Goal: Task Accomplishment & Management: Complete application form

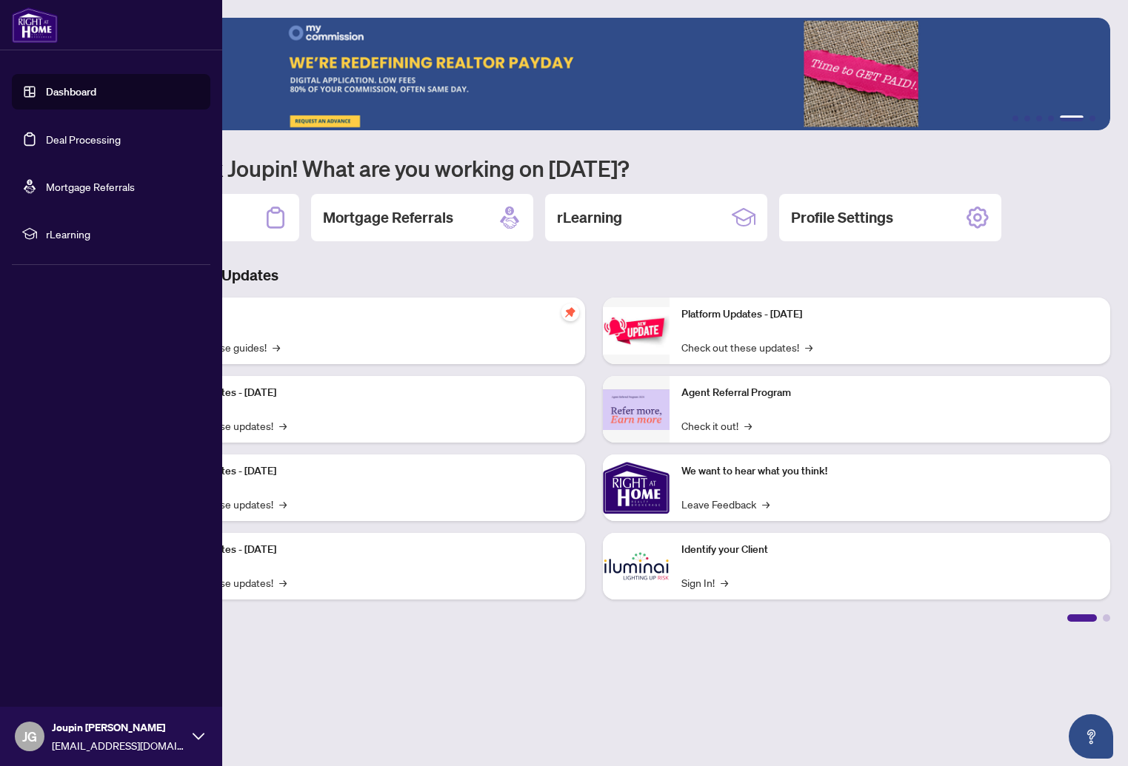
drag, startPoint x: 114, startPoint y: 193, endPoint x: 78, endPoint y: 338, distance: 149.6
click at [78, 338] on div "Dashboard Deal Processing Mortgage Referrals rLearning JG Joupin [PERSON_NAME] …" at bounding box center [111, 383] width 222 height 766
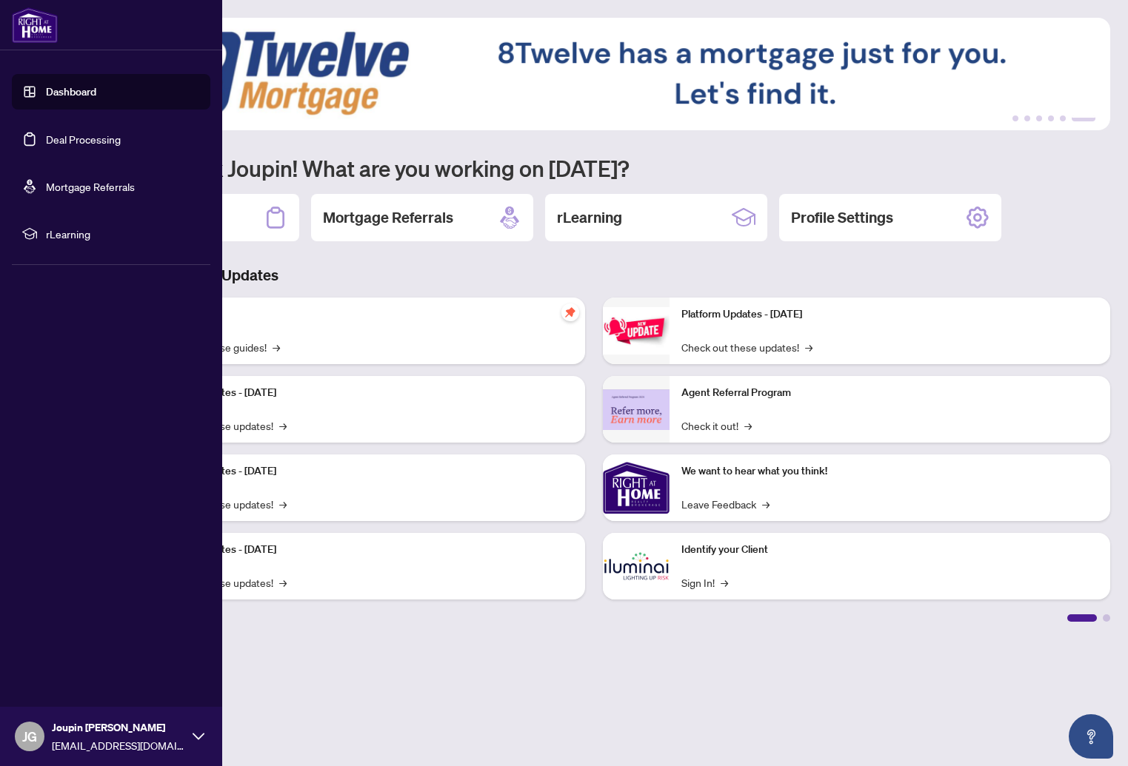
click at [75, 134] on link "Deal Processing" at bounding box center [83, 139] width 75 height 13
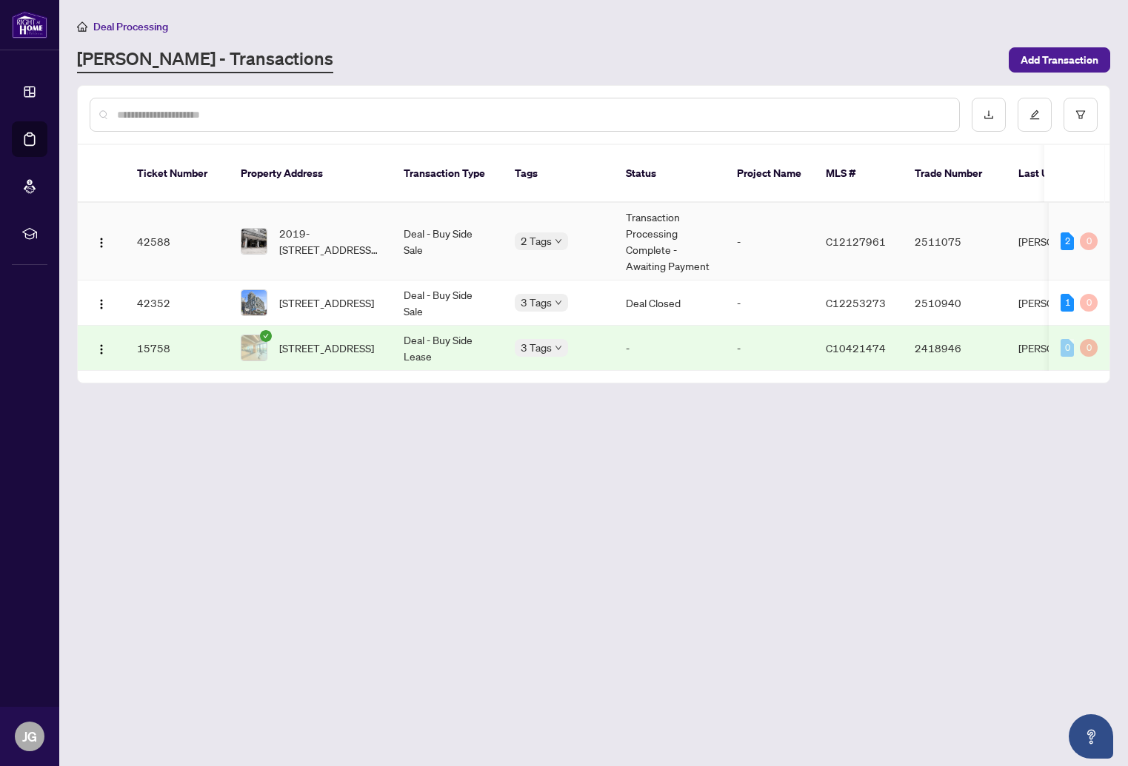
click at [315, 230] on span "2019-[STREET_ADDRESS][PERSON_NAME]" at bounding box center [329, 241] width 101 height 33
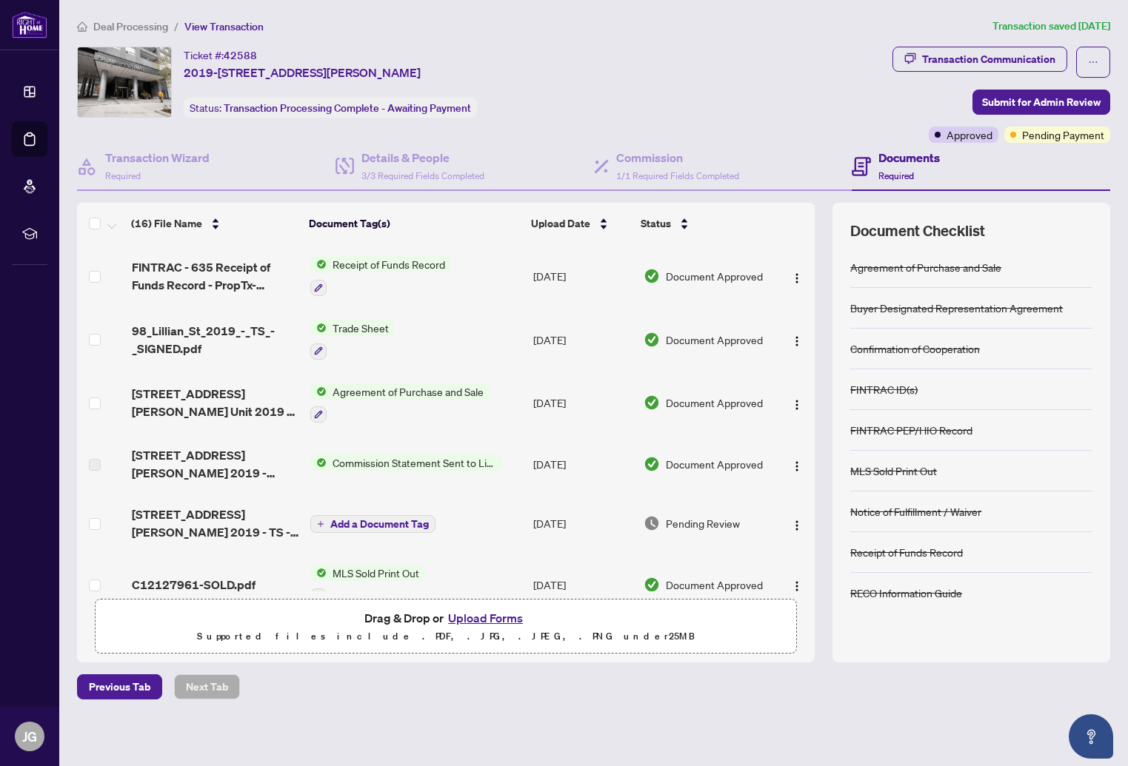
click at [489, 615] on button "Upload Forms" at bounding box center [485, 618] width 84 height 19
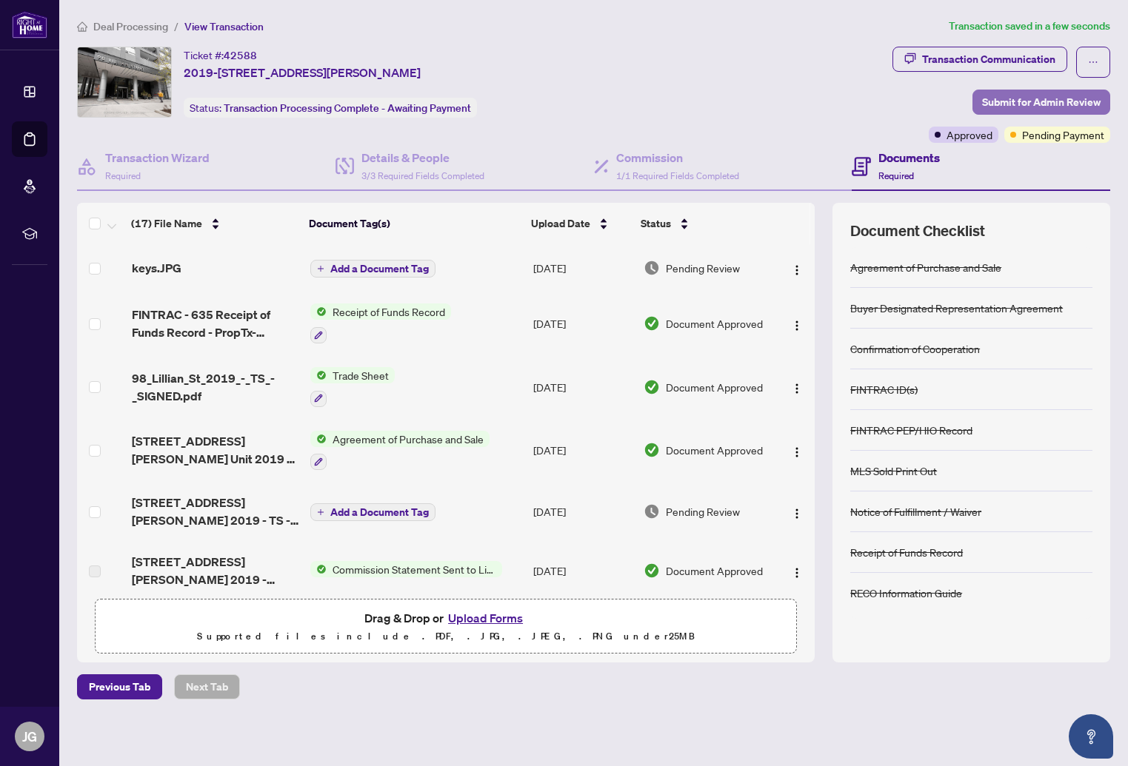
click at [1019, 97] on span "Submit for Admin Review" at bounding box center [1041, 102] width 118 height 24
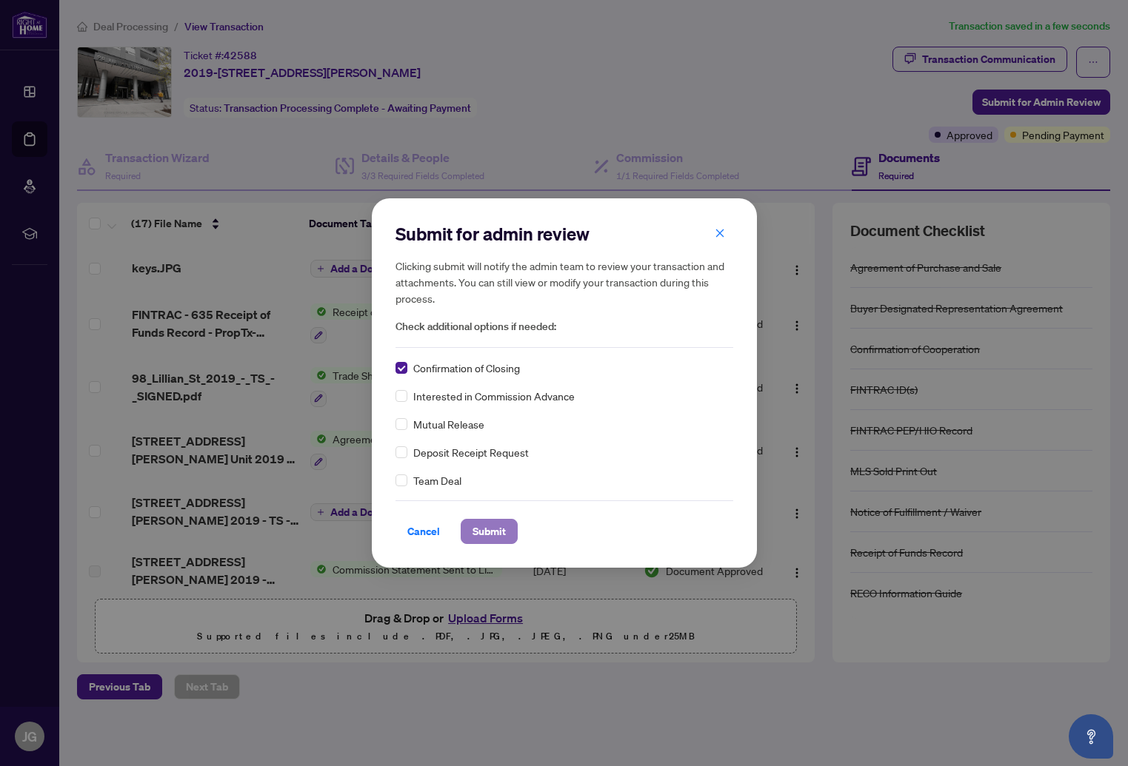
click at [491, 525] on span "Submit" at bounding box center [488, 532] width 33 height 24
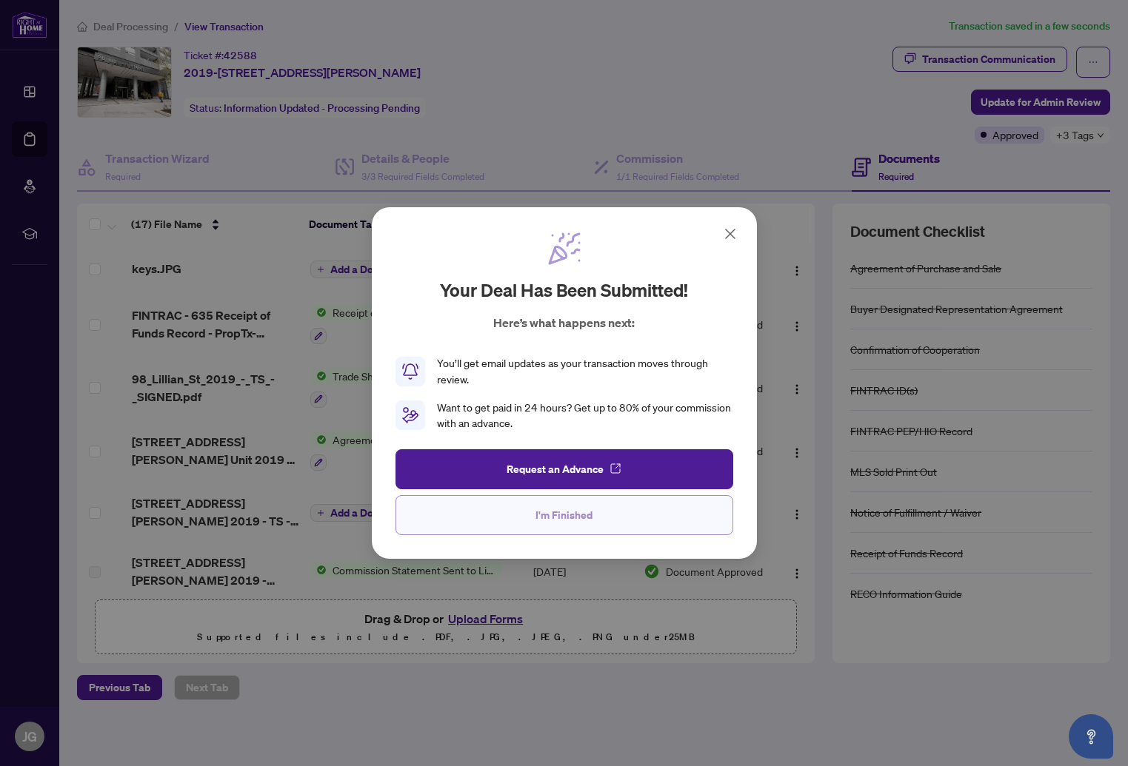
click at [584, 512] on span "I'm Finished" at bounding box center [563, 515] width 57 height 24
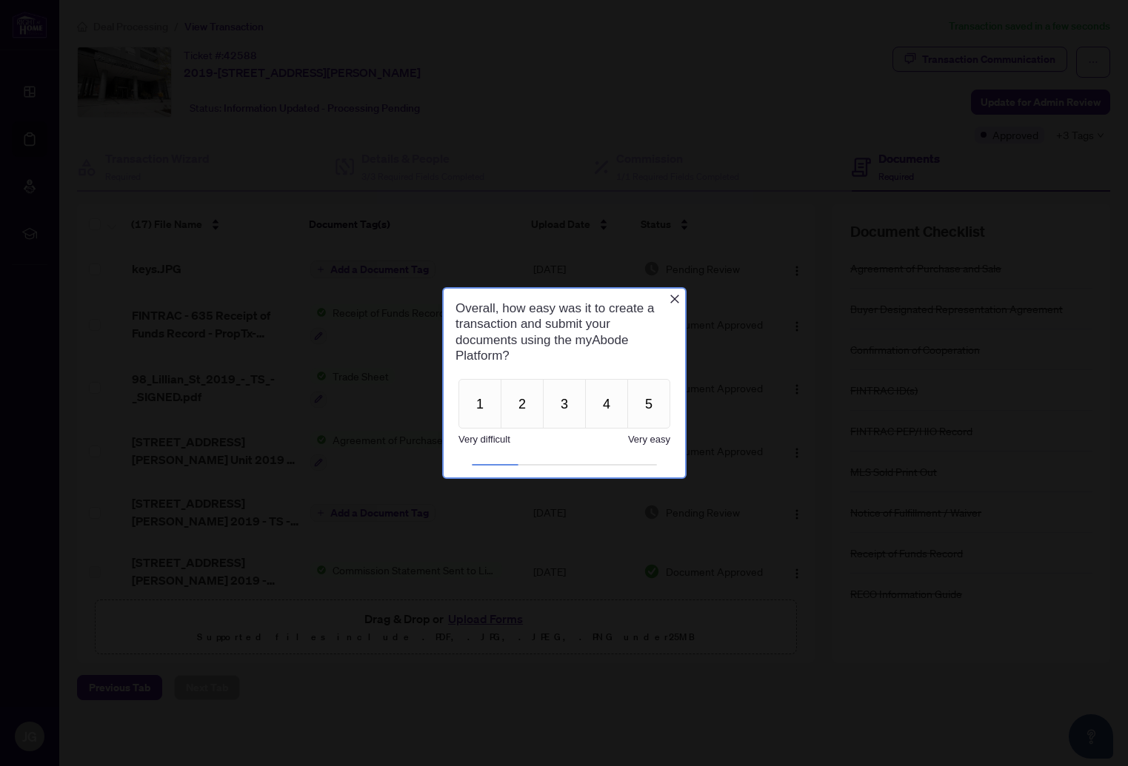
click at [663, 304] on h1 "Overall, how easy was it to create a transaction and submit your documents usin…" at bounding box center [560, 332] width 211 height 63
click at [672, 300] on icon "Close button" at bounding box center [673, 299] width 9 height 9
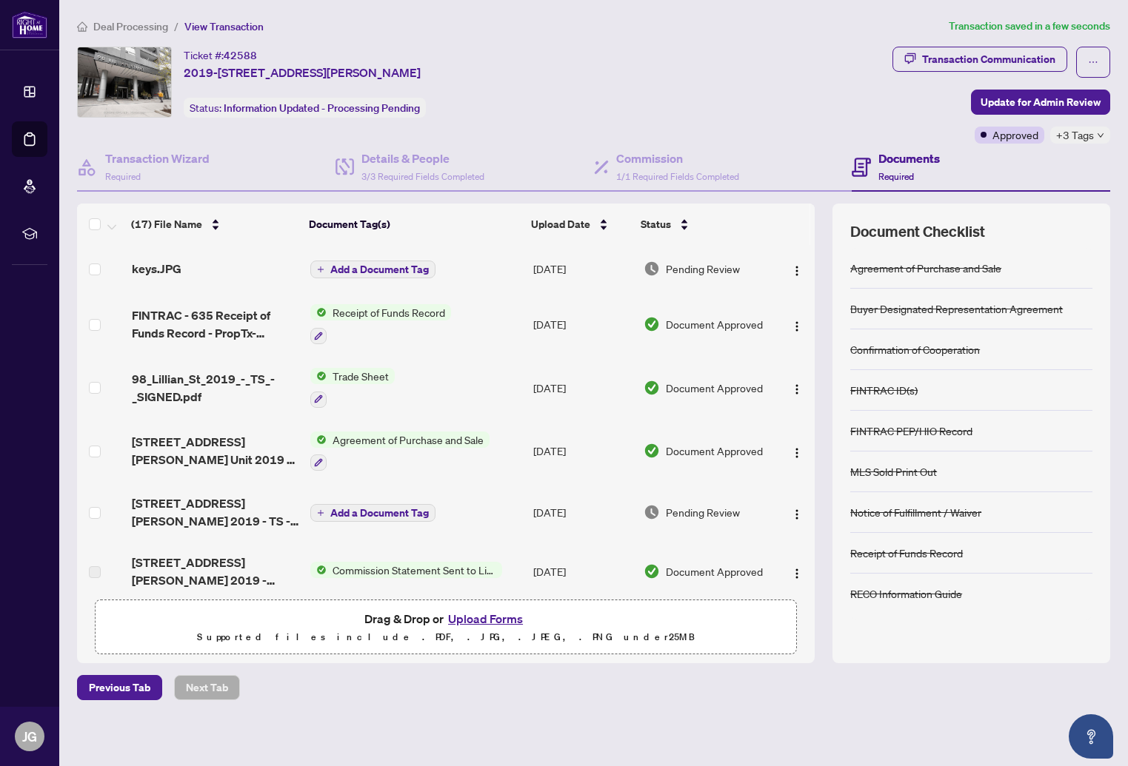
click at [224, 29] on span "View Transaction" at bounding box center [223, 26] width 79 height 13
click at [164, 268] on div "FINTRAC - 635 Receipt of Funds Record - PropTx-OREA_[DATE] 15_32_45.pdf" at bounding box center [213, 278] width 185 height 37
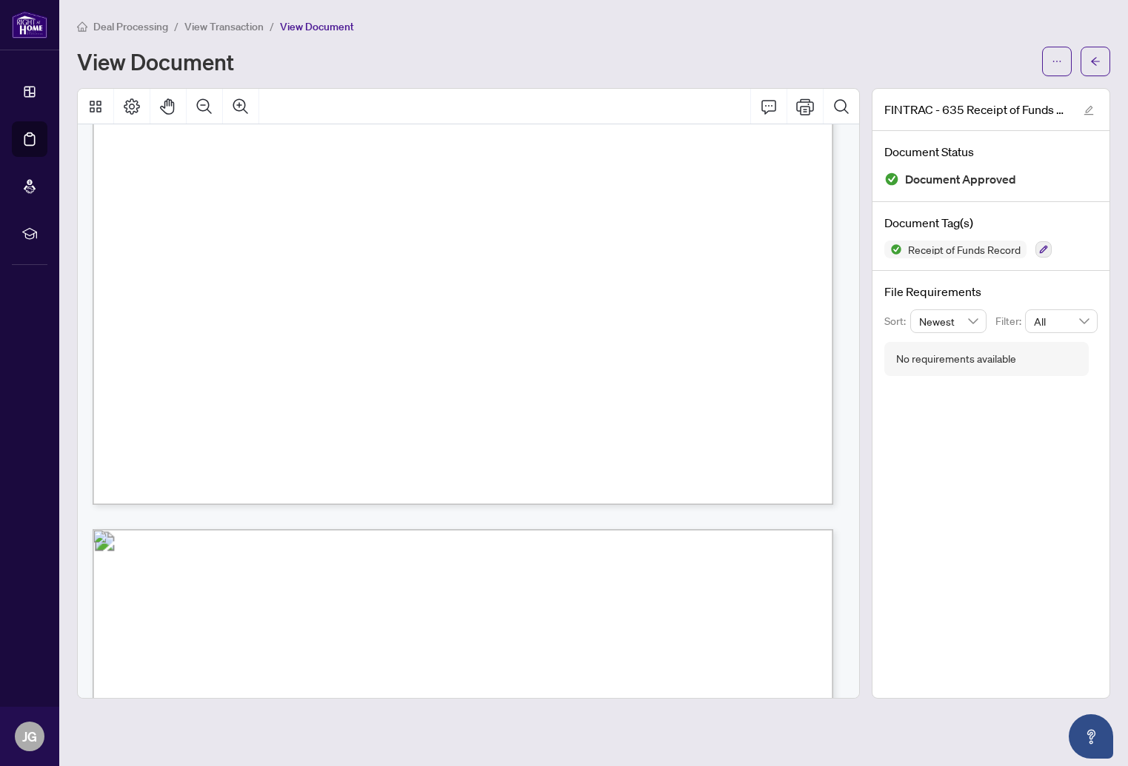
scroll to position [74, 0]
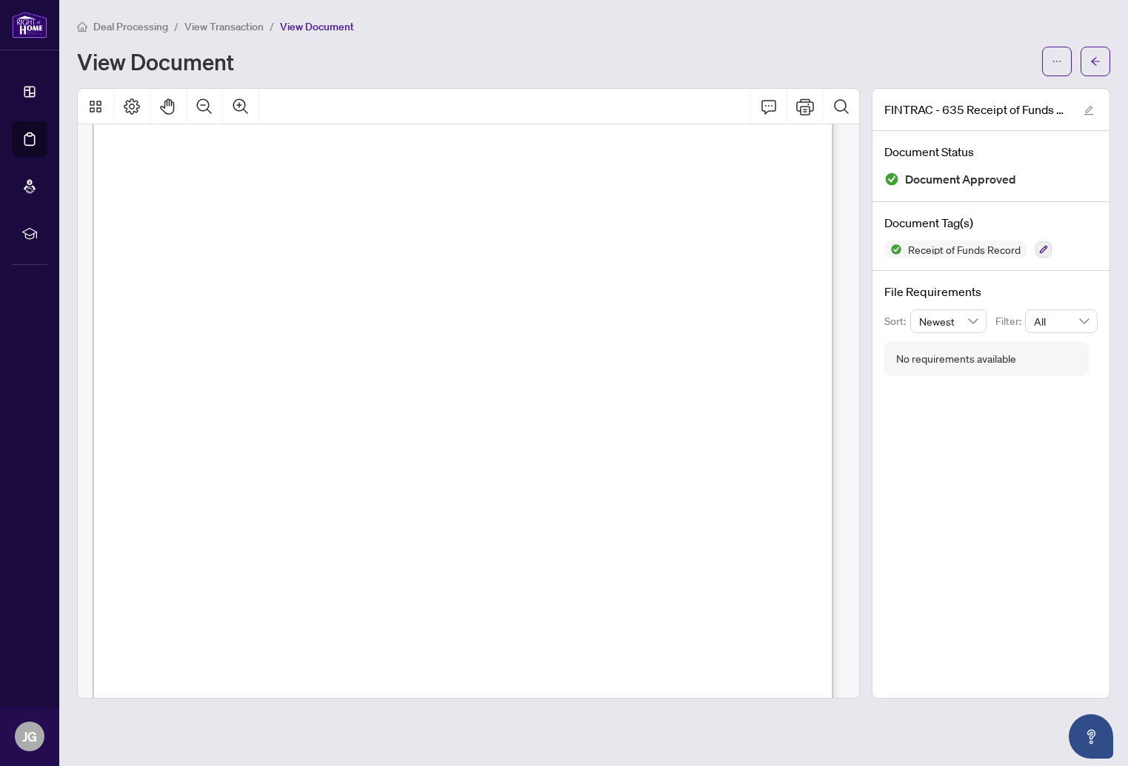
click at [218, 26] on span "View Transaction" at bounding box center [223, 26] width 79 height 13
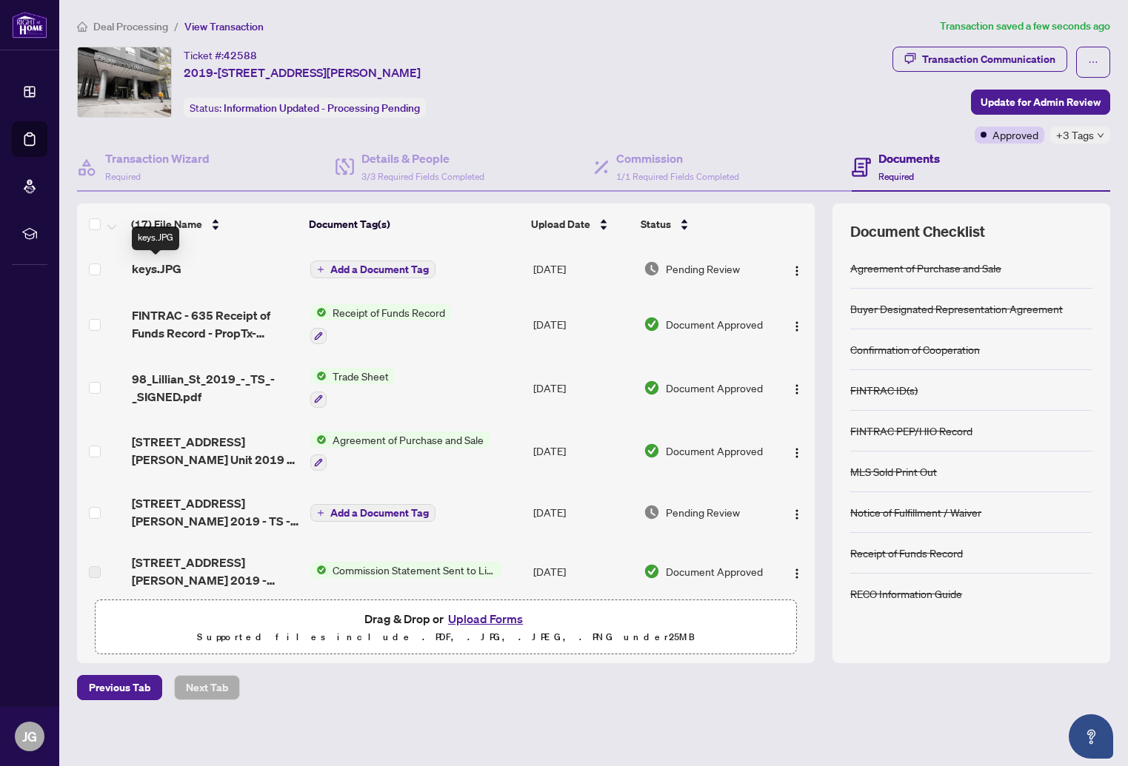
click at [149, 270] on span "keys.JPG" at bounding box center [157, 269] width 50 height 18
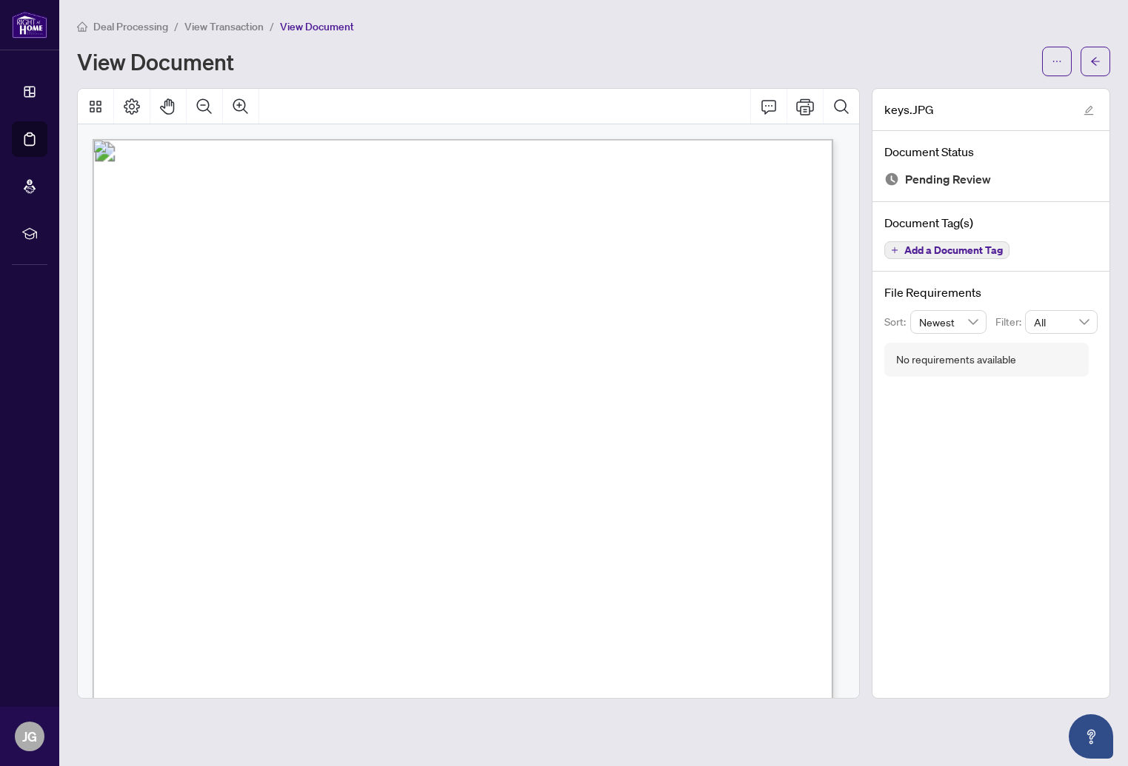
click at [210, 32] on span "View Transaction" at bounding box center [223, 26] width 79 height 13
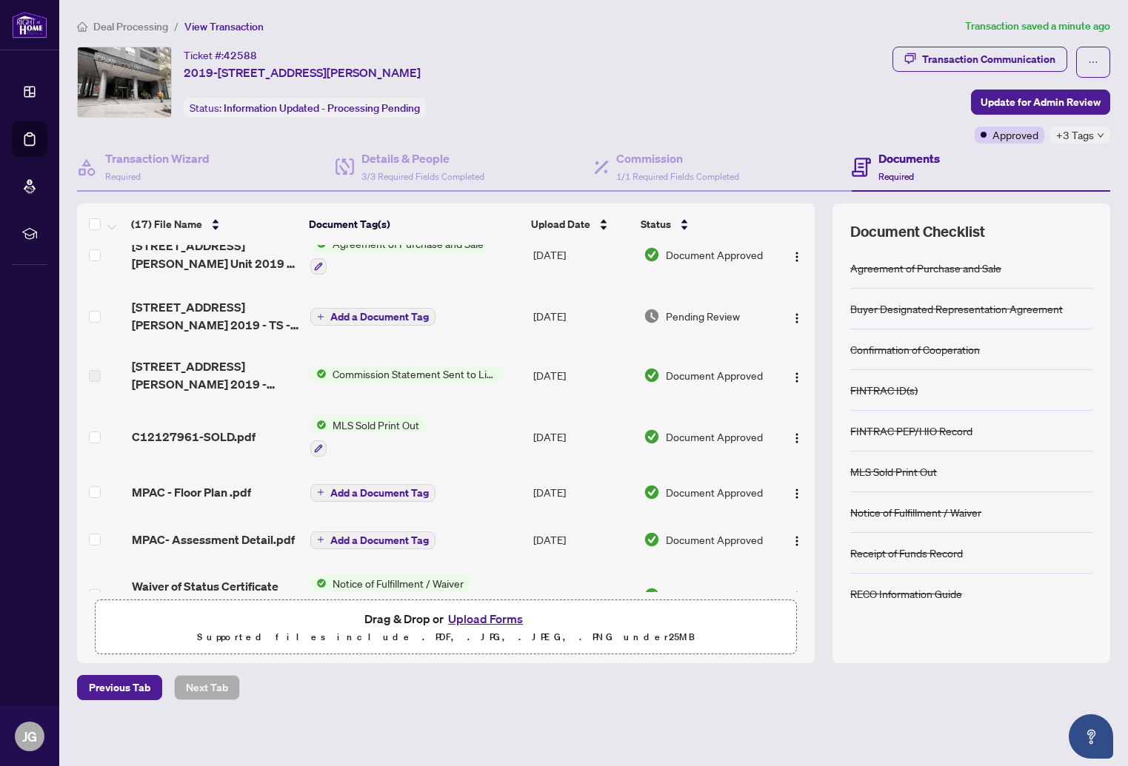
scroll to position [222, 0]
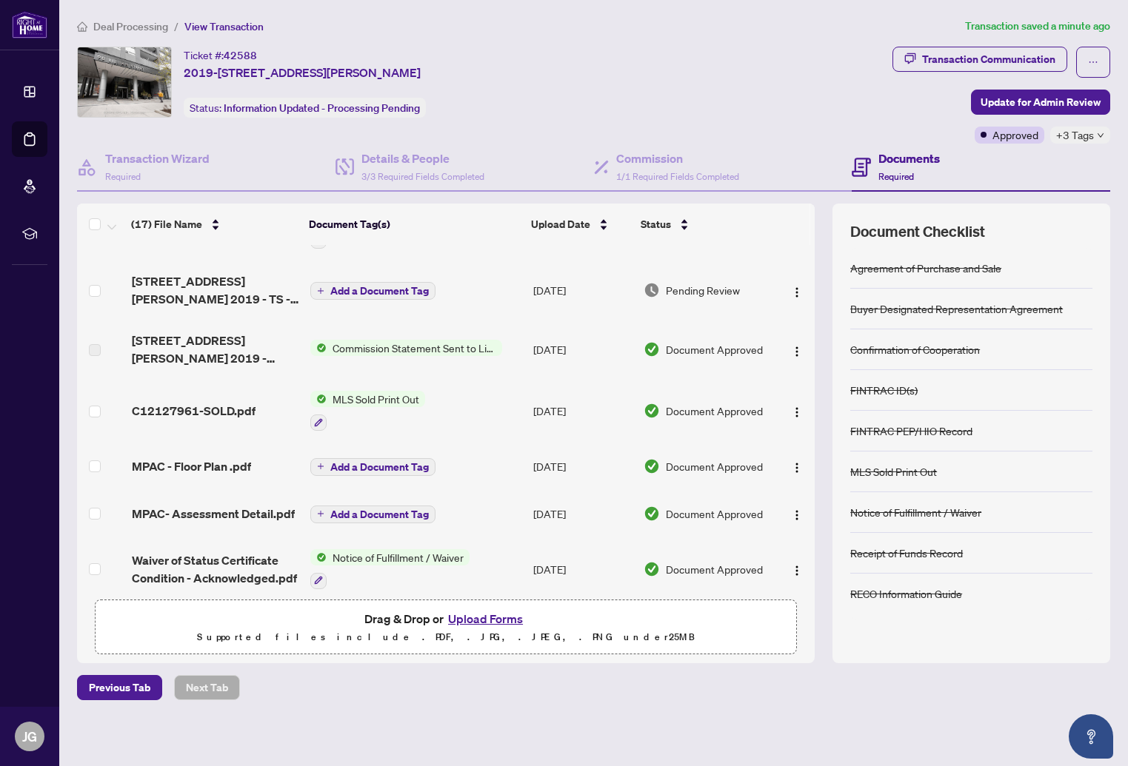
click at [211, 458] on span "MPAC - Floor Plan .pdf" at bounding box center [191, 467] width 119 height 18
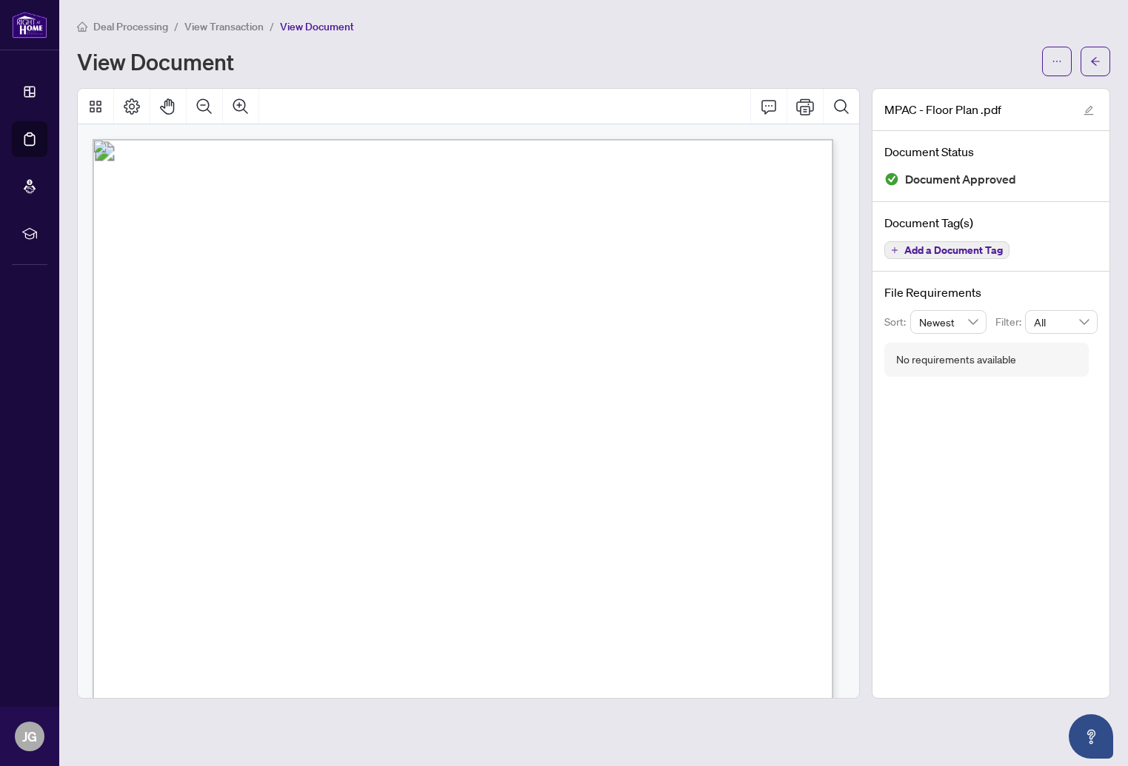
click at [215, 30] on span "View Transaction" at bounding box center [223, 26] width 79 height 13
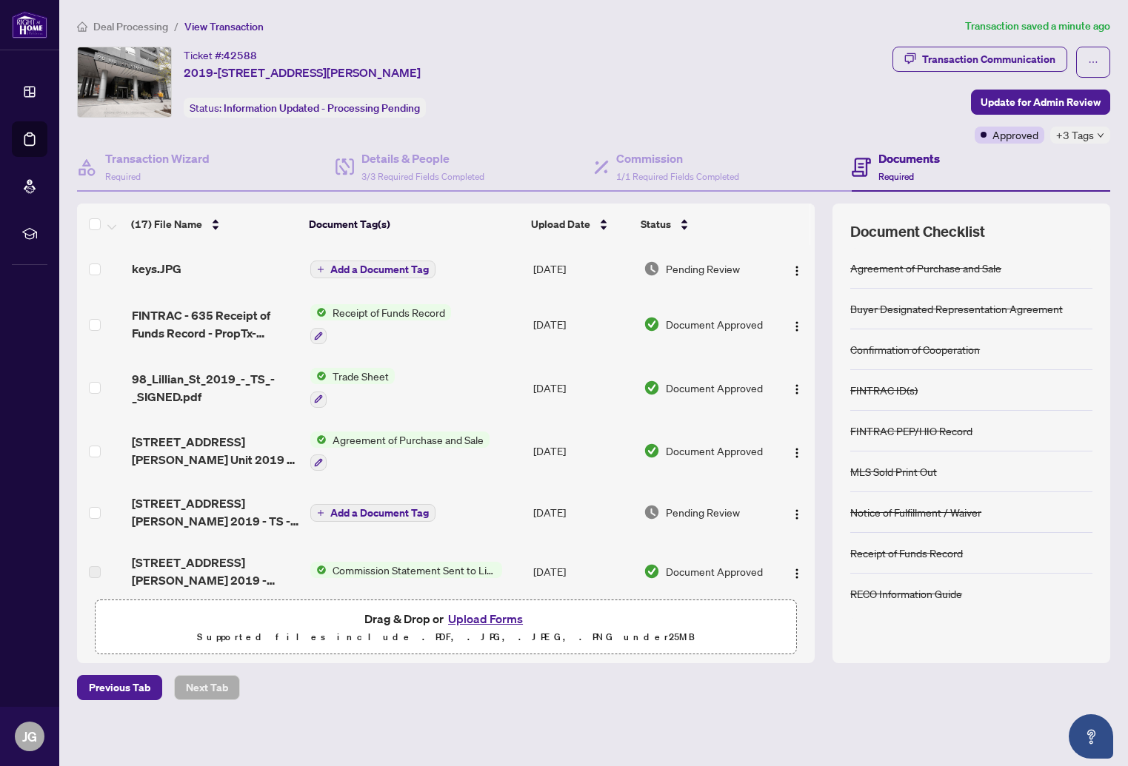
click at [295, 704] on main "Deal Processing / View Transaction Transaction saved a minute ago Ticket #: 425…" at bounding box center [593, 383] width 1068 height 766
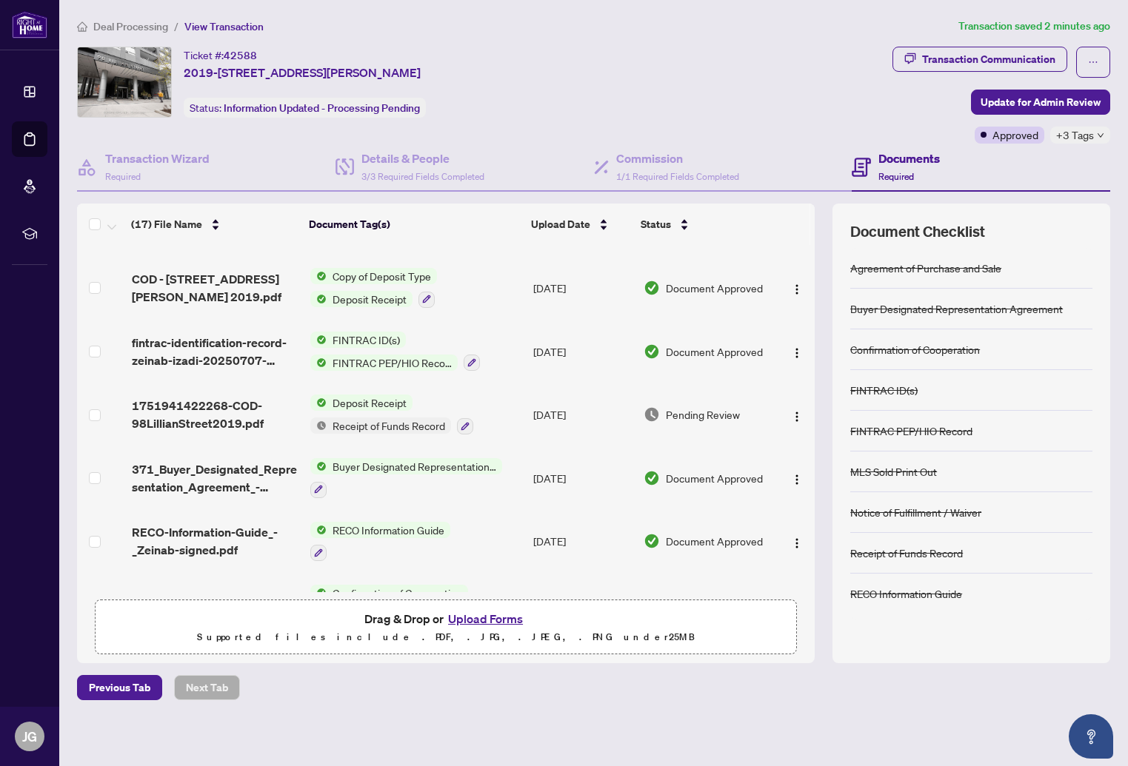
scroll to position [664, 0]
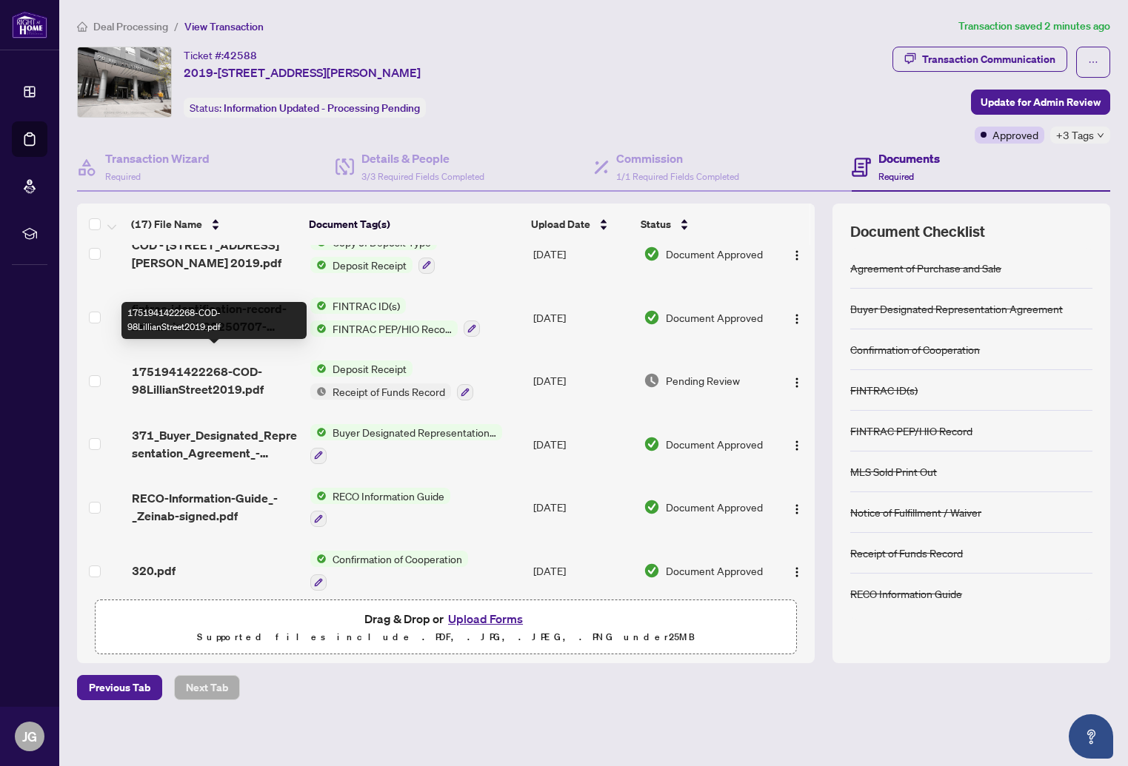
click at [220, 363] on span "1751941422268-COD-98LillianStreet2019.pdf" at bounding box center [215, 381] width 167 height 36
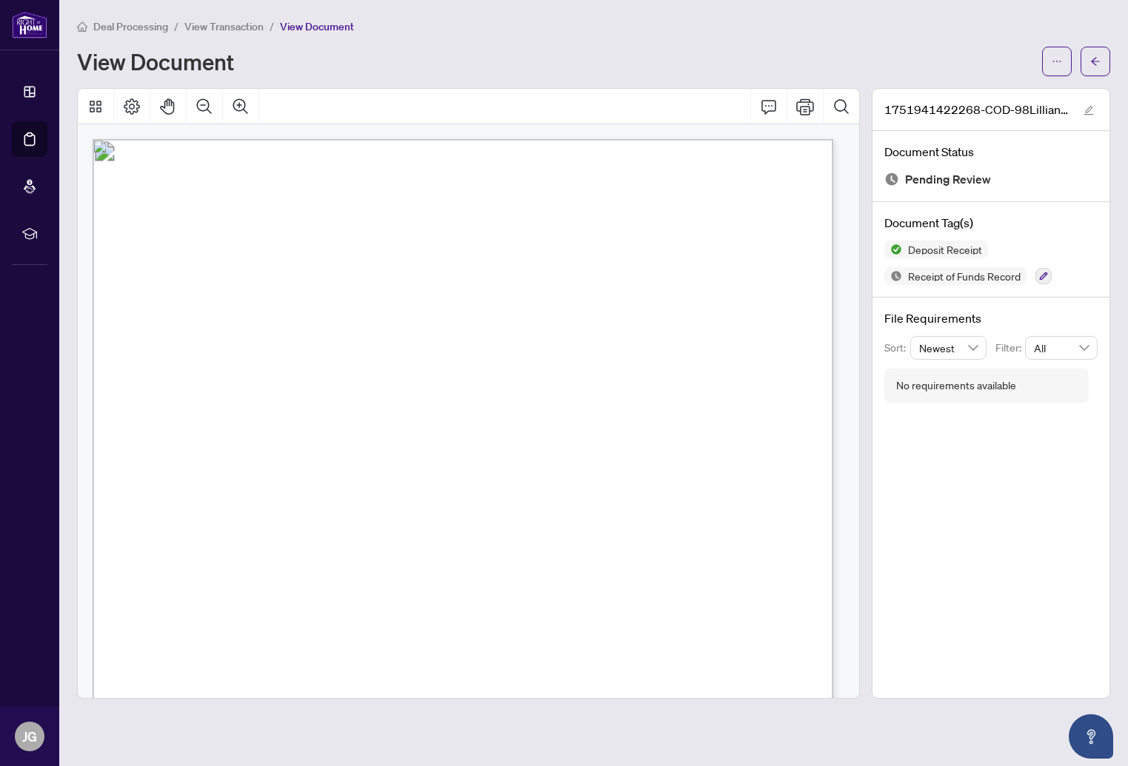
click at [232, 29] on span "View Transaction" at bounding box center [223, 26] width 79 height 13
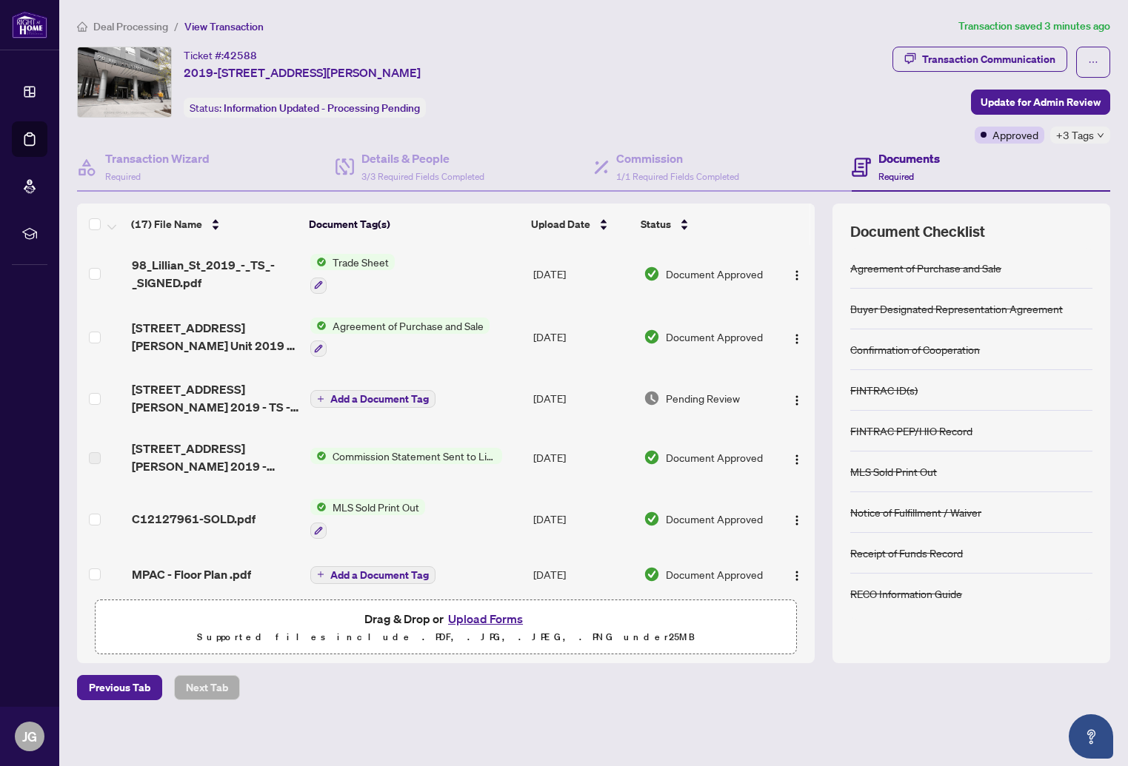
scroll to position [148, 0]
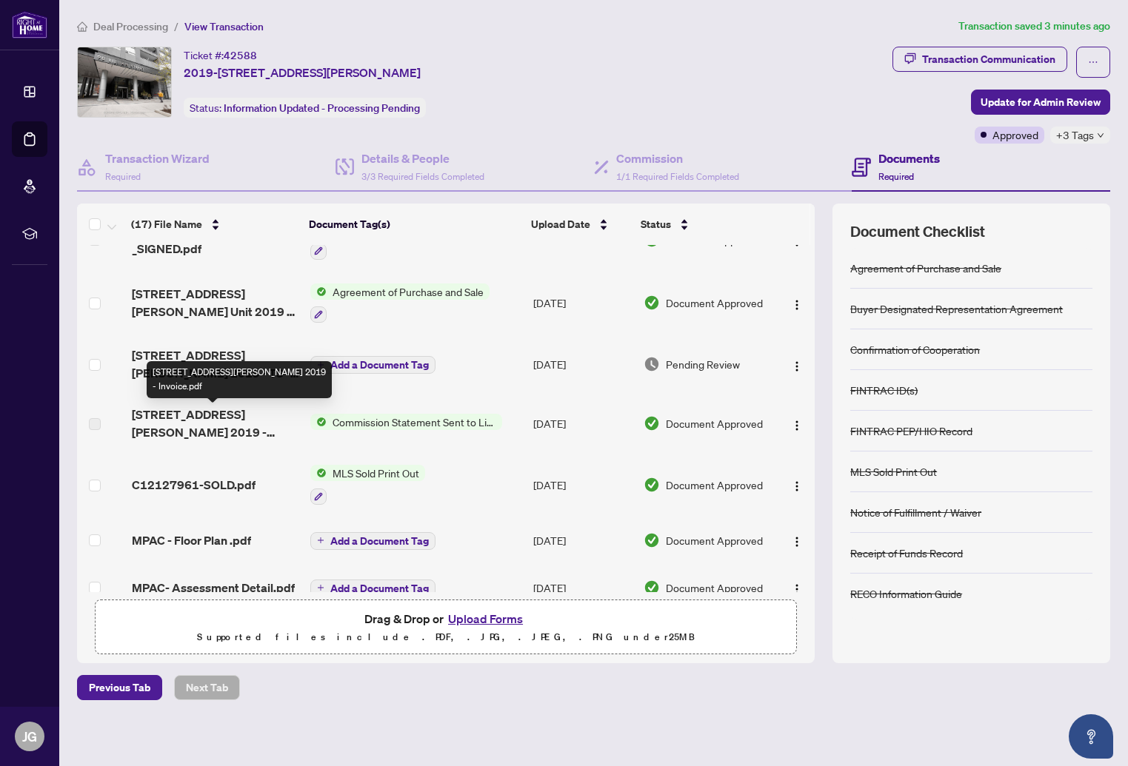
click at [263, 418] on span "[STREET_ADDRESS][PERSON_NAME] 2019 - Invoice.pdf" at bounding box center [215, 424] width 167 height 36
click at [390, 419] on span "Commission Statement Sent to Listing Brokerage" at bounding box center [414, 422] width 175 height 16
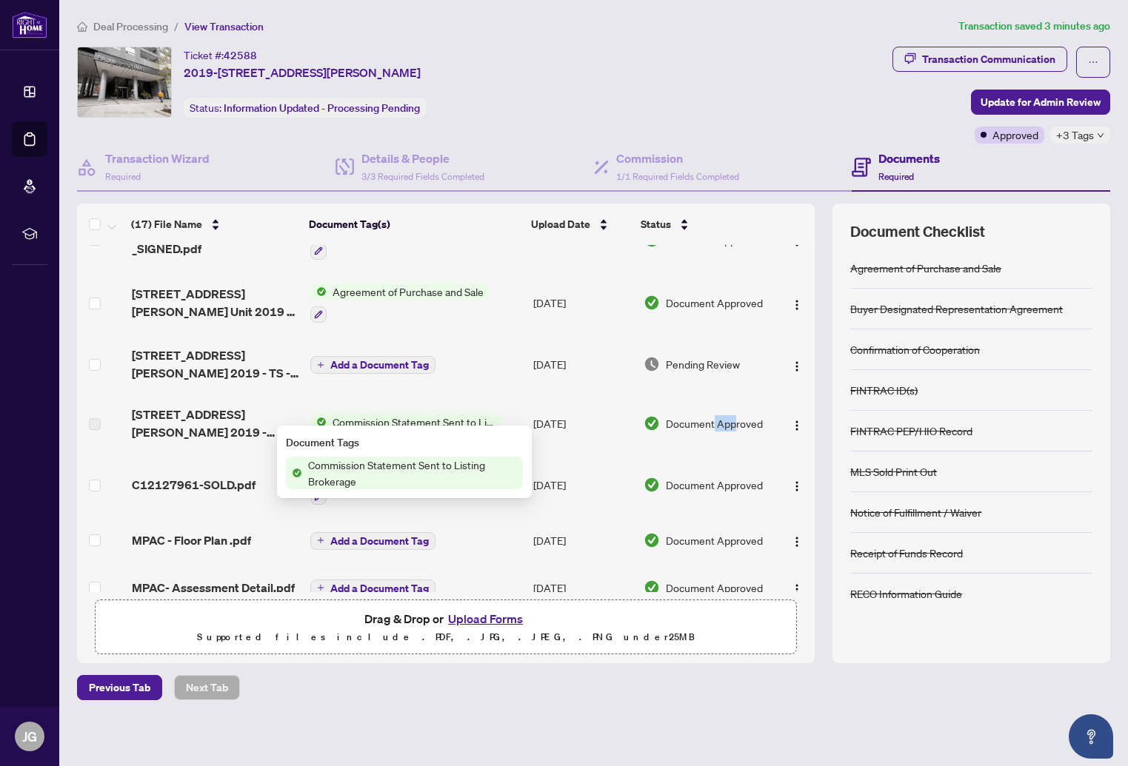
click at [732, 423] on span "Document Approved" at bounding box center [714, 423] width 97 height 16
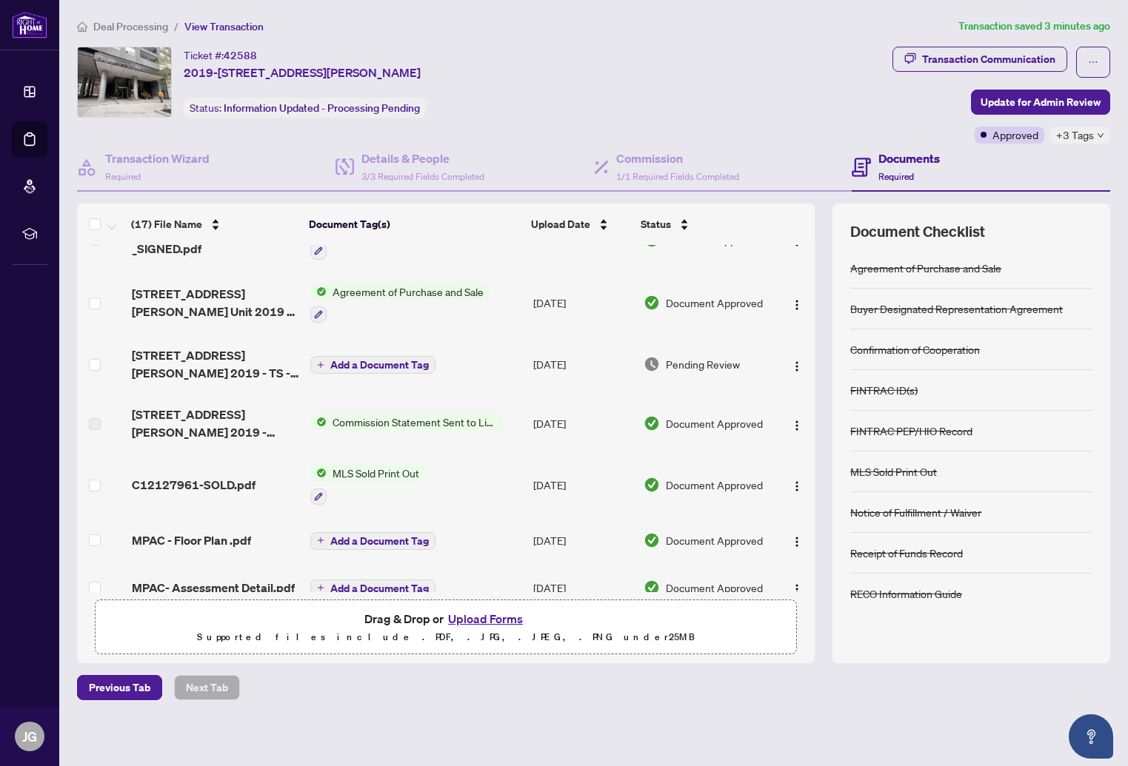
click at [171, 419] on span "[STREET_ADDRESS][PERSON_NAME] 2019 - Invoice.pdf" at bounding box center [215, 424] width 167 height 36
click at [133, 418] on span "[STREET_ADDRESS][PERSON_NAME] 2019 - Invoice.pdf" at bounding box center [215, 424] width 167 height 36
click at [107, 418] on td at bounding box center [101, 423] width 49 height 59
click at [243, 424] on span "[STREET_ADDRESS][PERSON_NAME] 2019 - Invoice.pdf" at bounding box center [215, 424] width 167 height 36
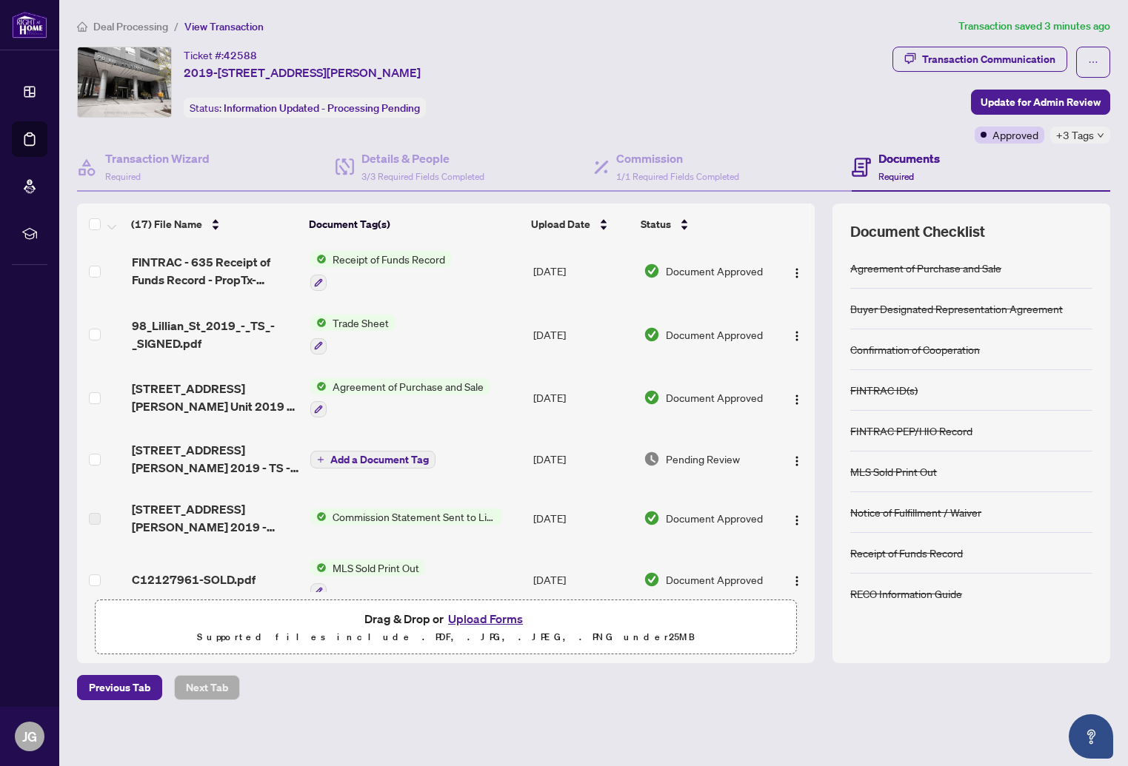
scroll to position [0, 0]
